Goal: Navigation & Orientation: Find specific page/section

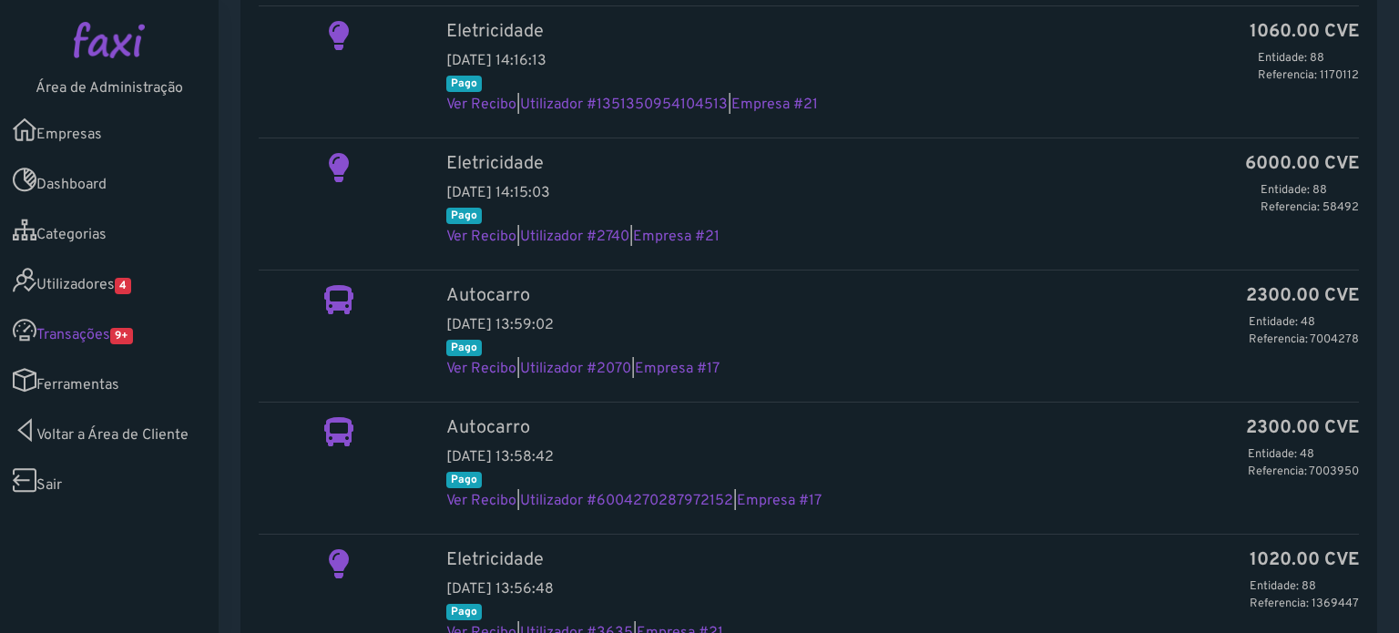
scroll to position [1548, 0]
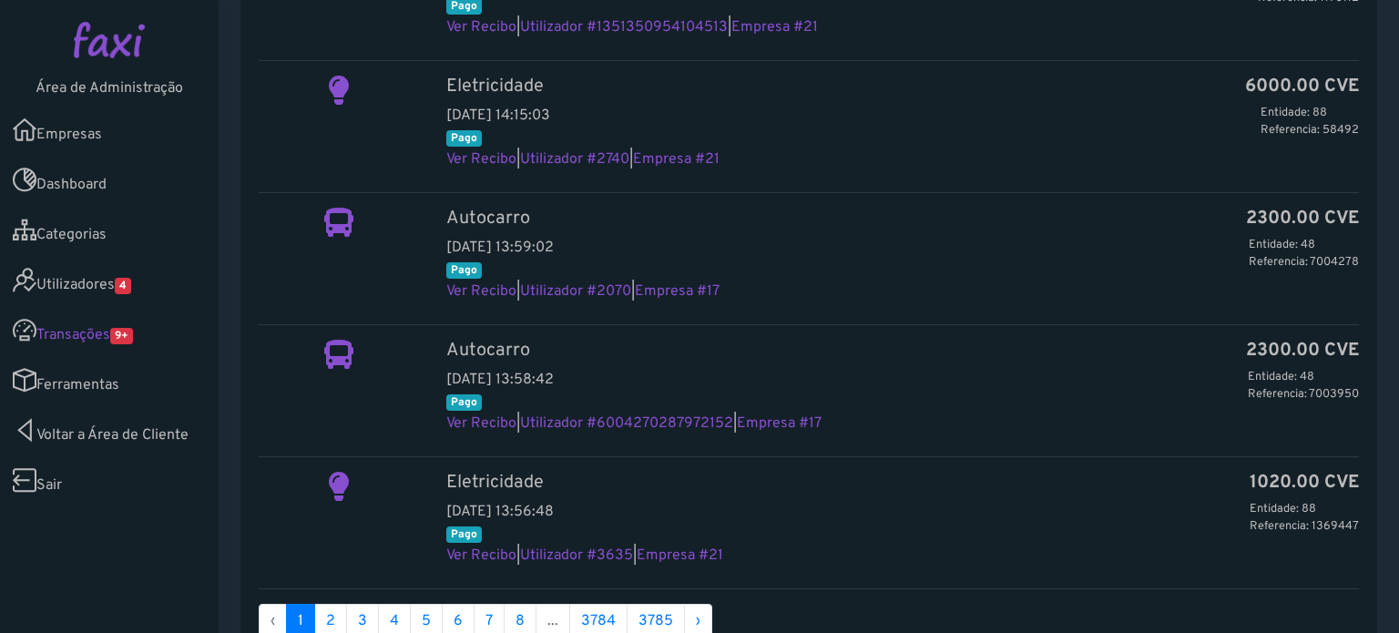
click at [84, 281] on link "Utilizadores 4" at bounding box center [109, 280] width 219 height 50
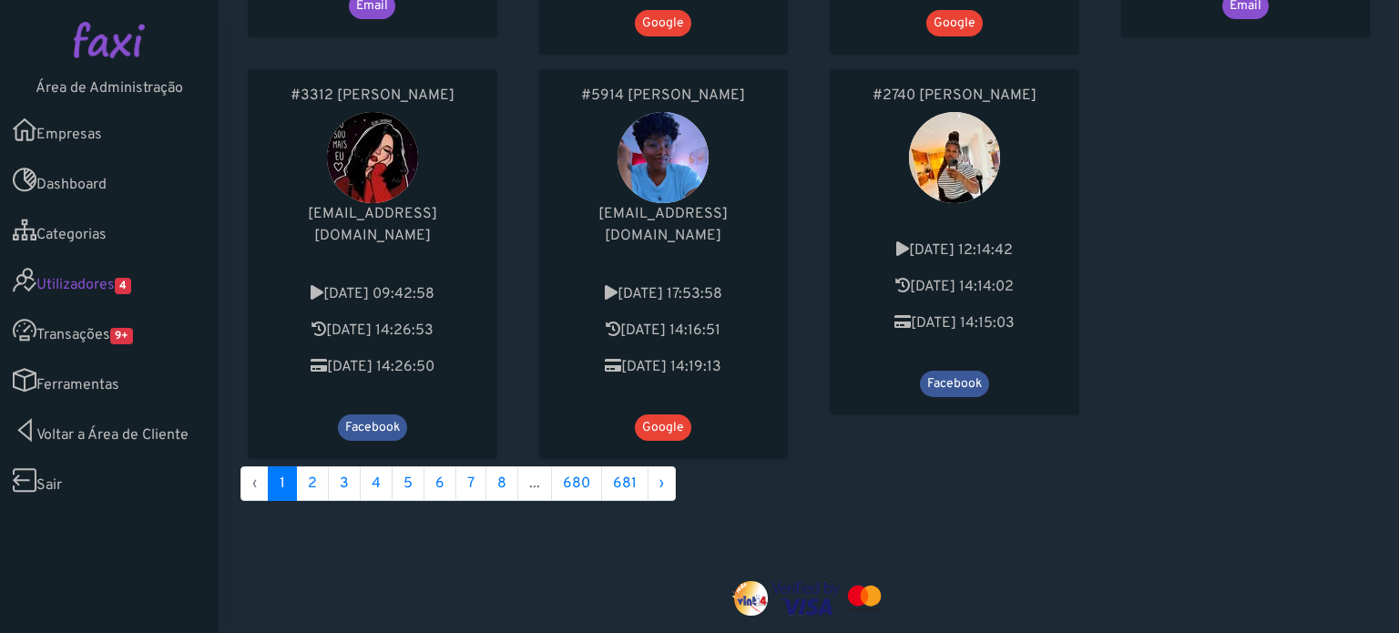
scroll to position [863, 0]
